Goal: Use online tool/utility: Utilize a website feature to perform a specific function

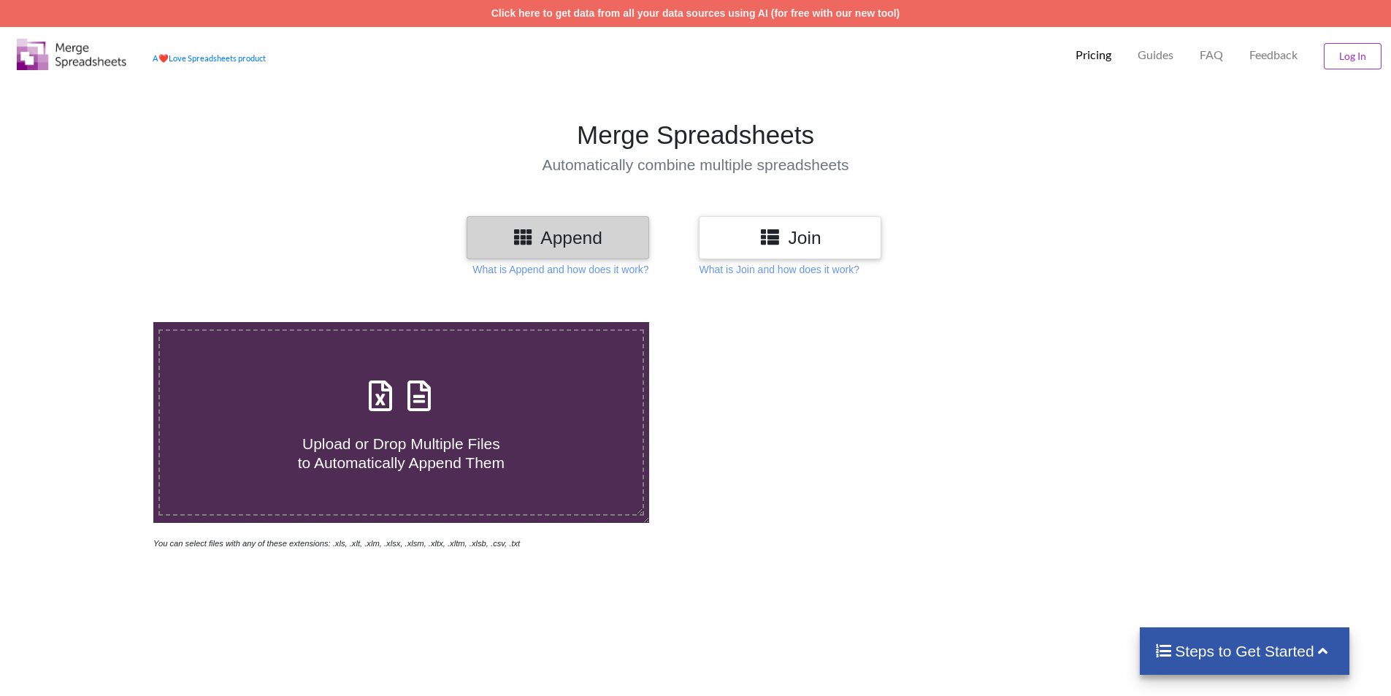
click at [518, 405] on div "Upload or Drop Multiple Files to Automatically Append Them" at bounding box center [401, 422] width 483 height 99
click at [99, 322] on input "Upload or Drop Multiple Files to Automatically Append Them" at bounding box center [99, 322] width 0 height 0
type input "C:\fakepath\fiscalIncomes (17).xlsx"
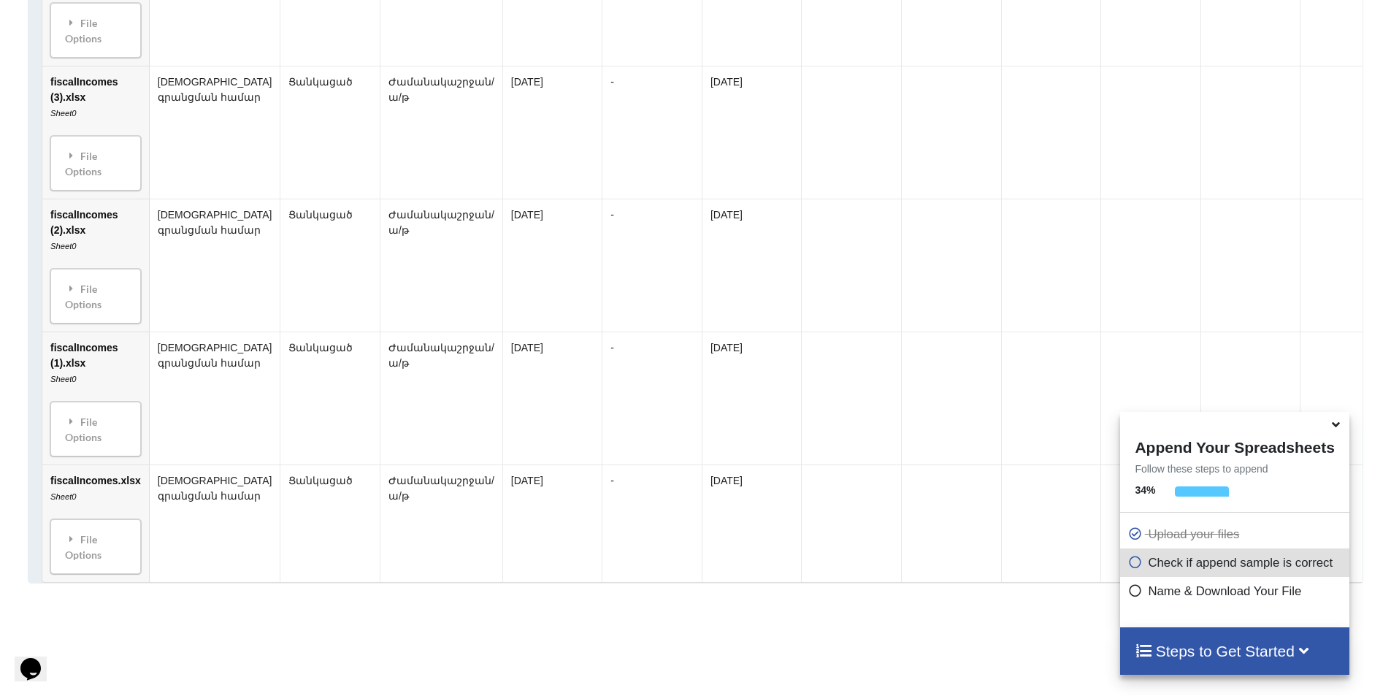
scroll to position [2787, 0]
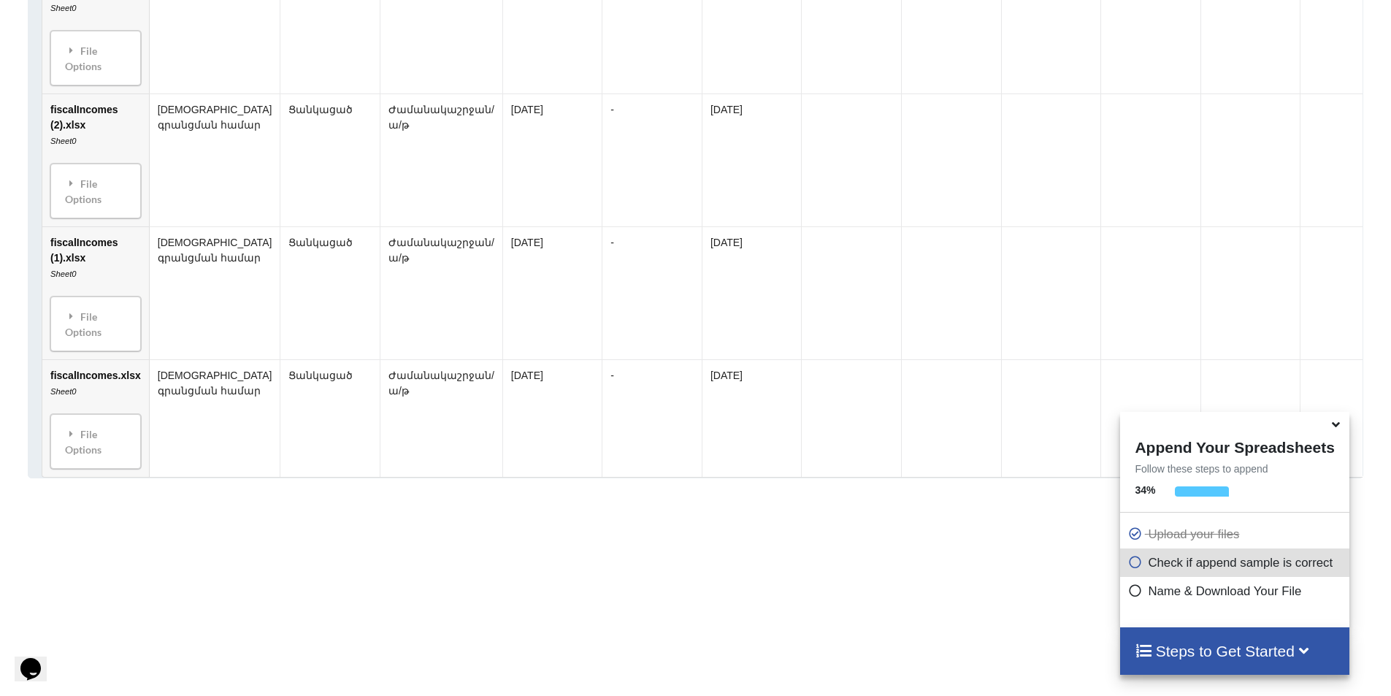
click at [702, 442] on td "[DATE]" at bounding box center [752, 418] width 100 height 118
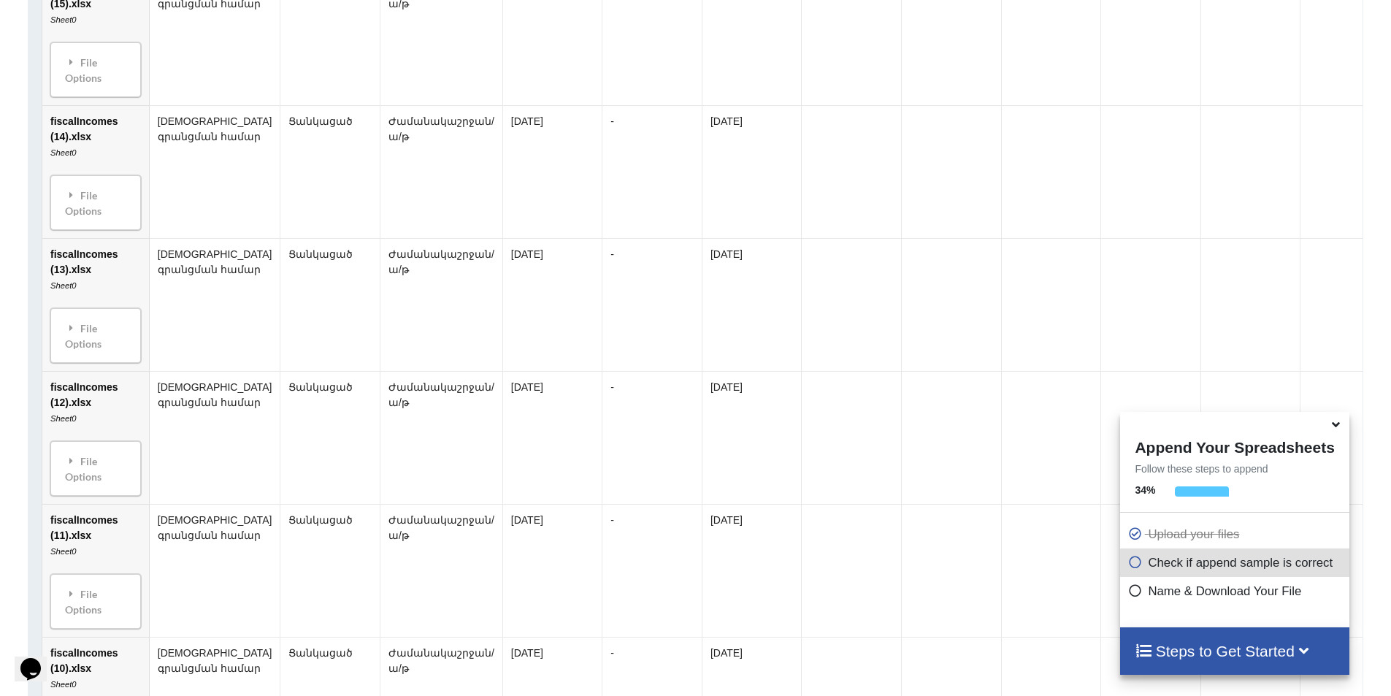
scroll to position [596, 0]
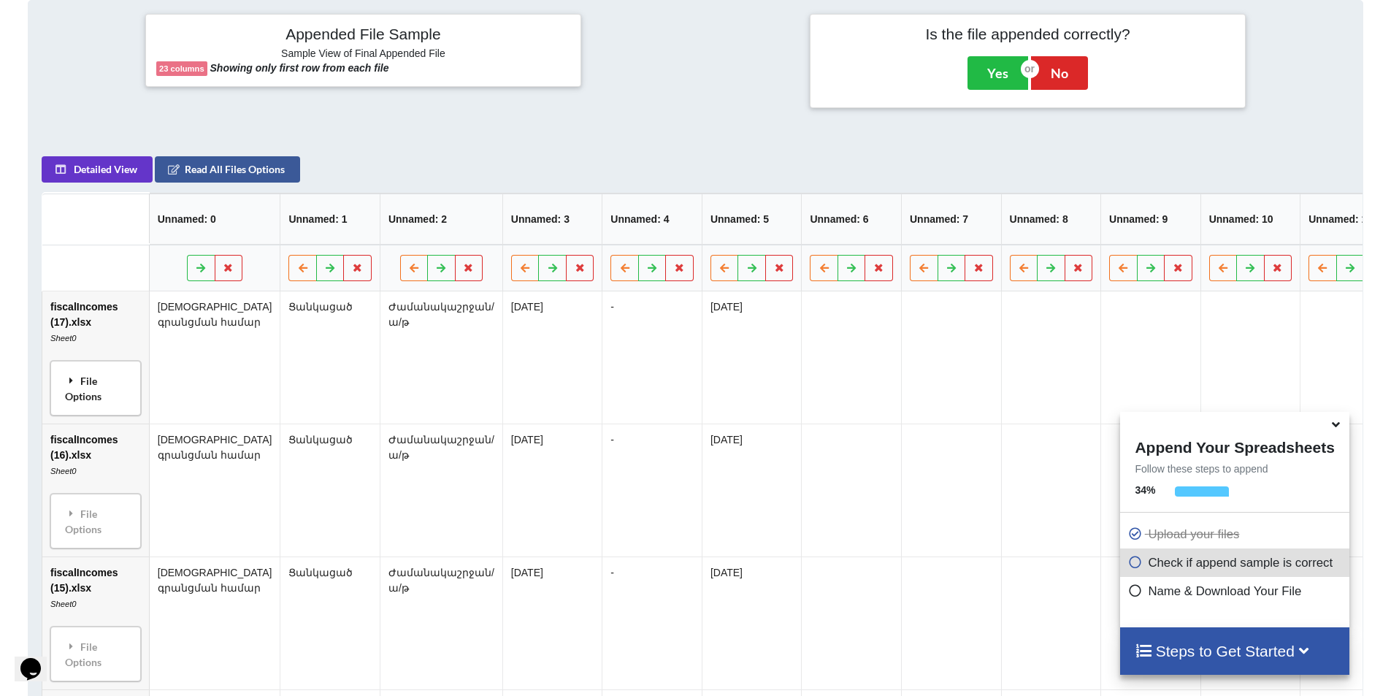
click at [66, 383] on icon at bounding box center [71, 380] width 13 height 10
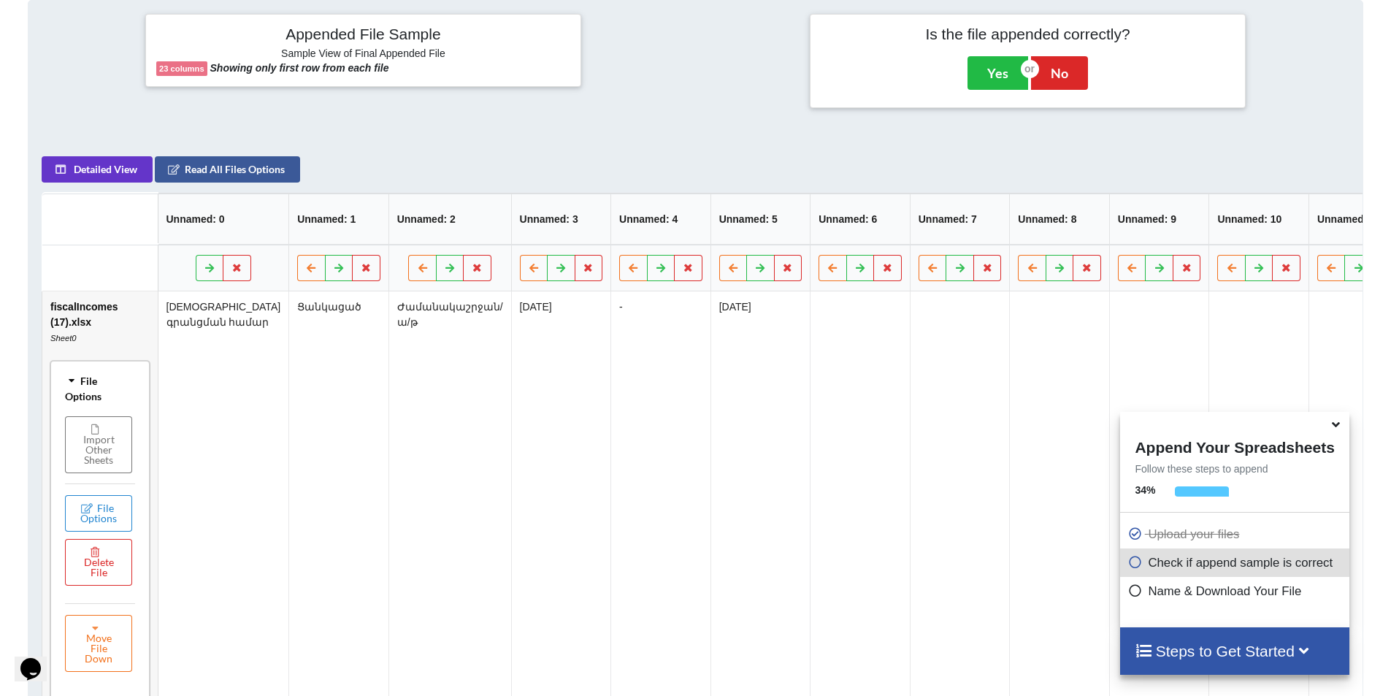
click at [66, 383] on icon at bounding box center [71, 380] width 10 height 13
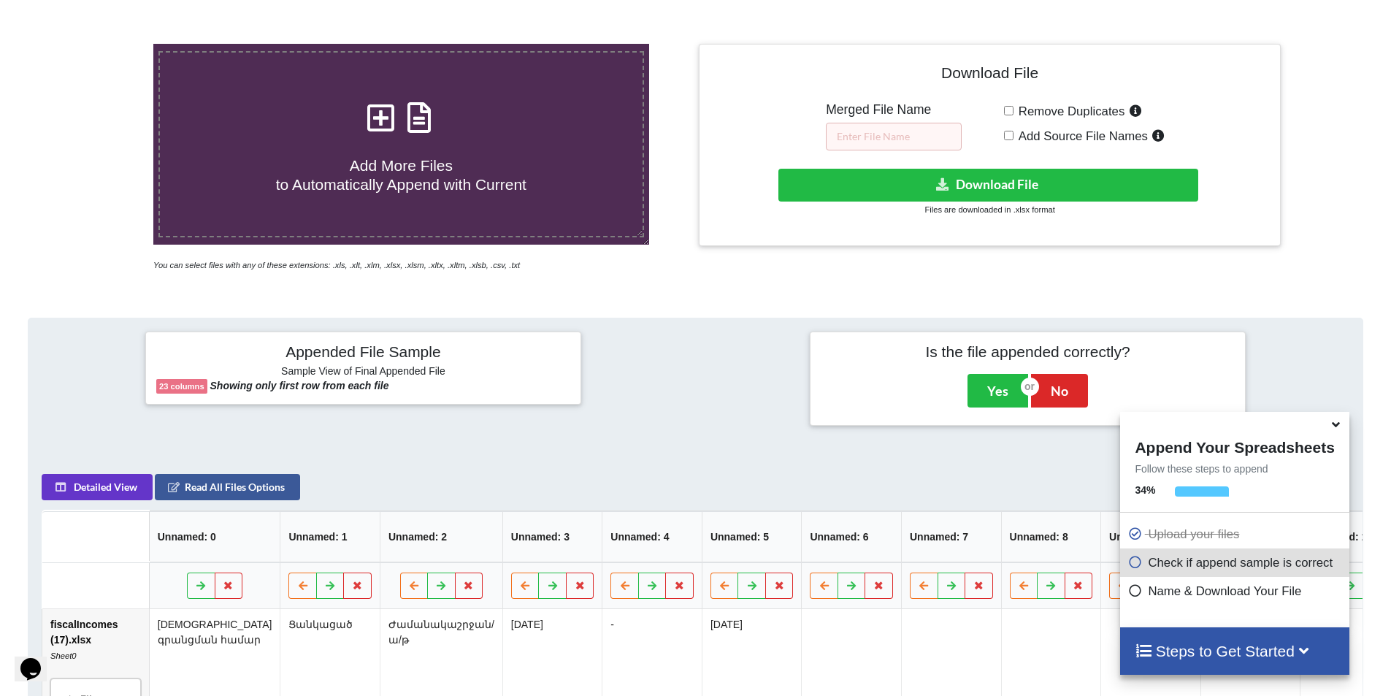
scroll to position [158, 0]
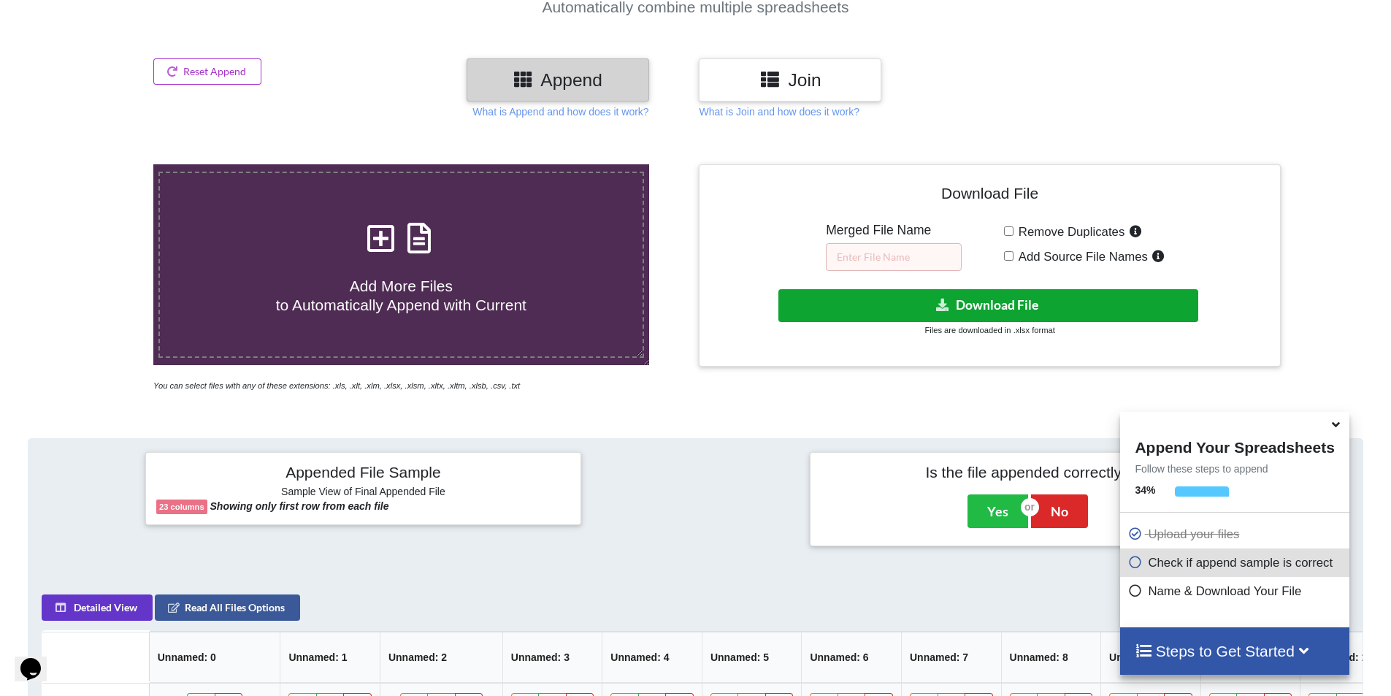
click at [895, 304] on button "Download File" at bounding box center [988, 305] width 420 height 33
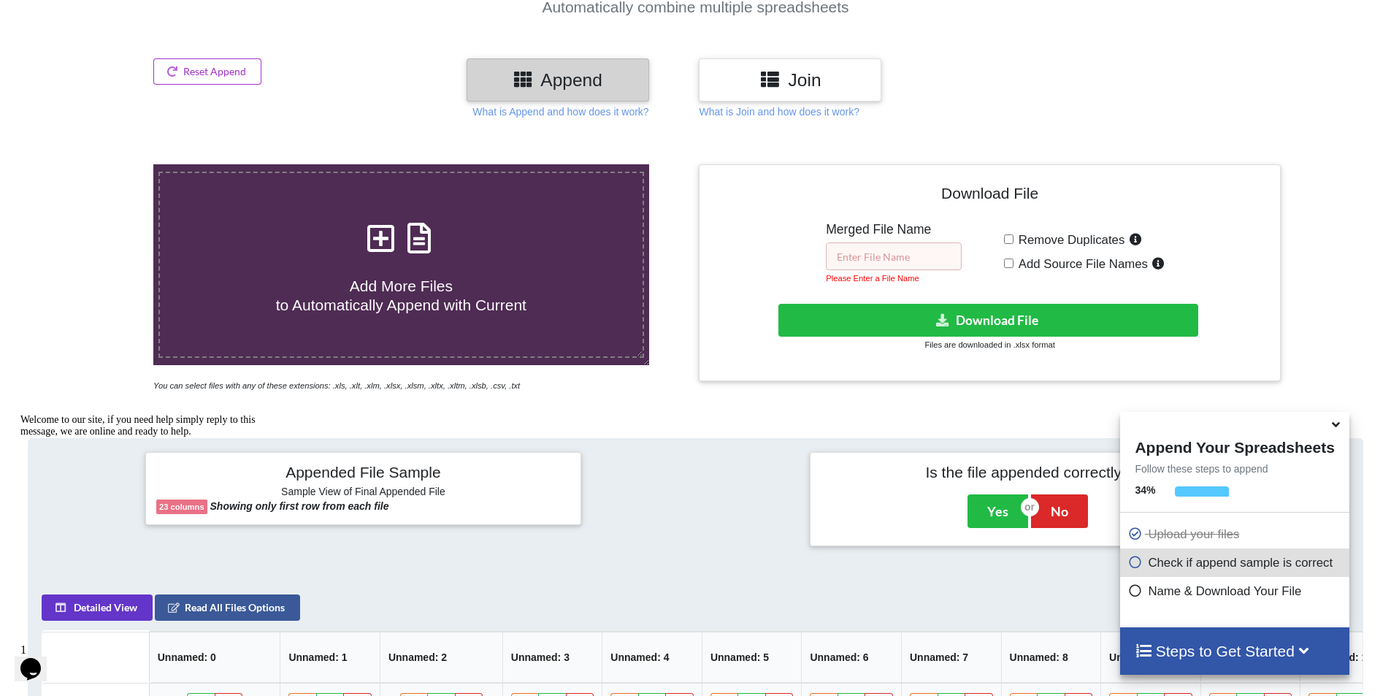
click at [876, 251] on input "text" at bounding box center [894, 256] width 136 height 28
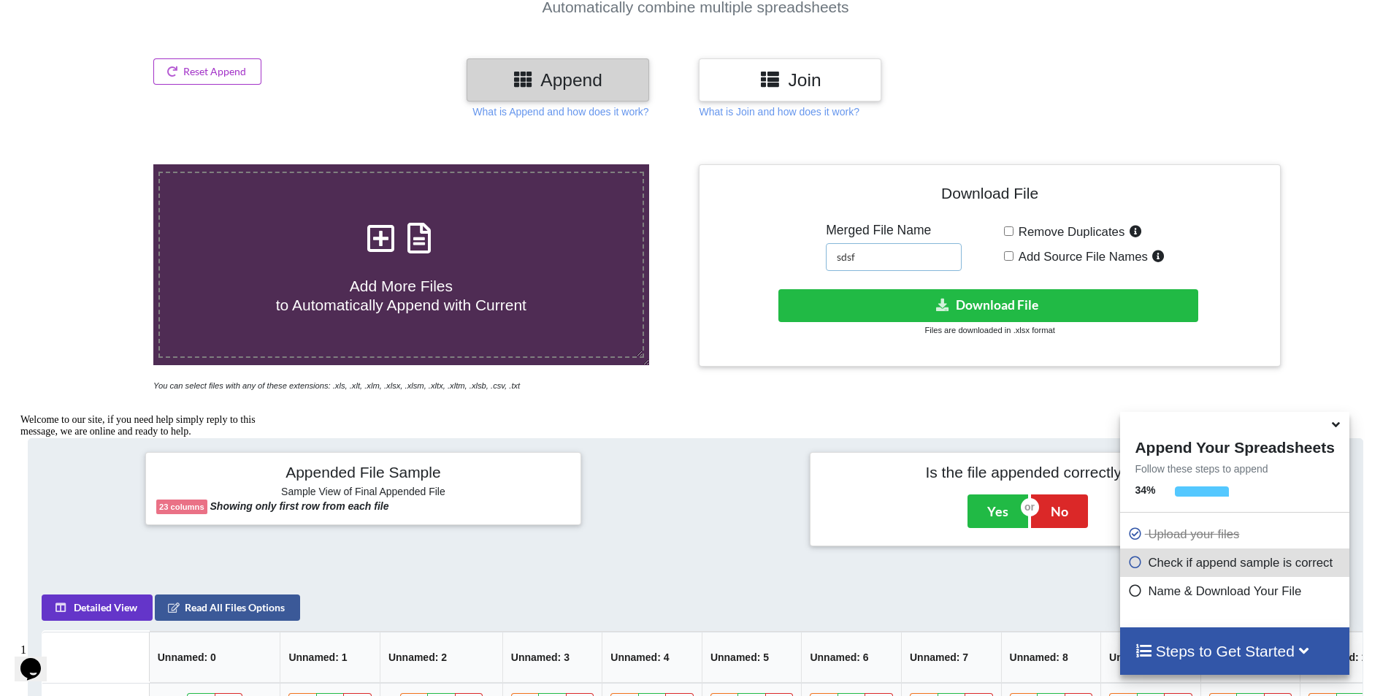
type input "sdsf"
click at [882, 305] on button "Download File" at bounding box center [988, 305] width 420 height 33
